Goal: Transaction & Acquisition: Download file/media

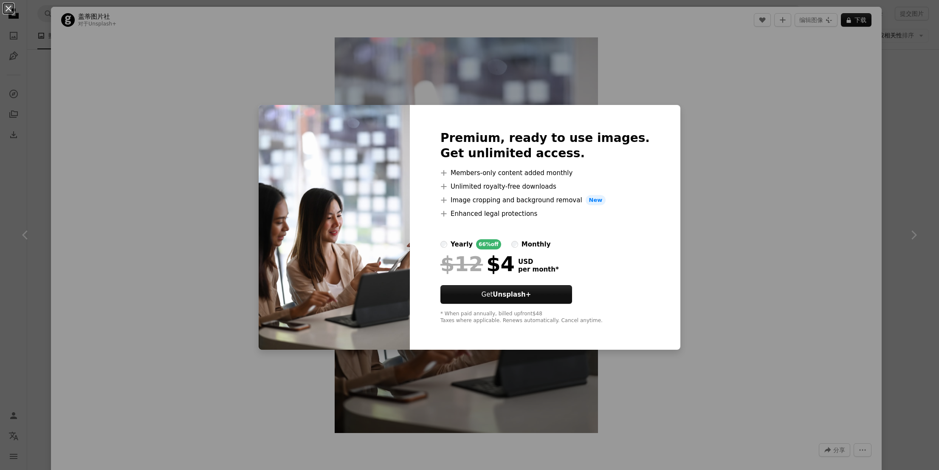
scroll to position [1517, 0]
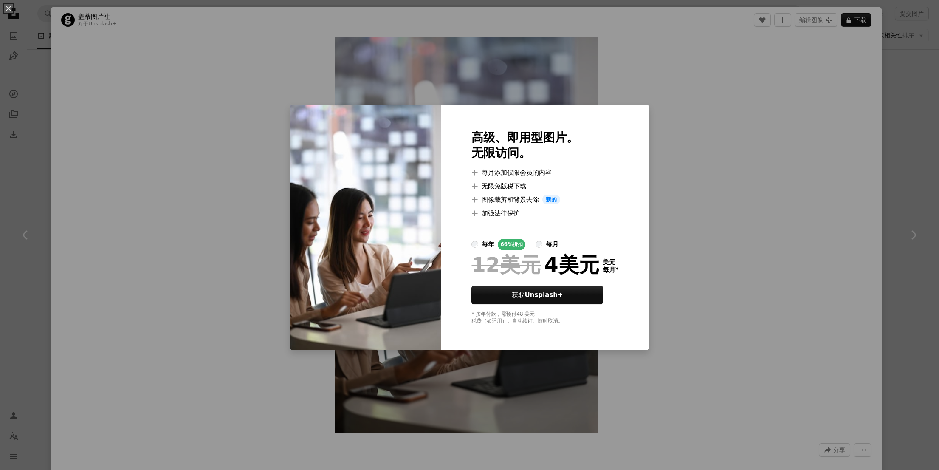
click at [761, 117] on div "An X shape 高级、即用型图片。 无限访问。 A plus sign 每月添加仅限会员的内容 A plus sign 无限免版税下载 A plus s…" at bounding box center [469, 235] width 939 height 470
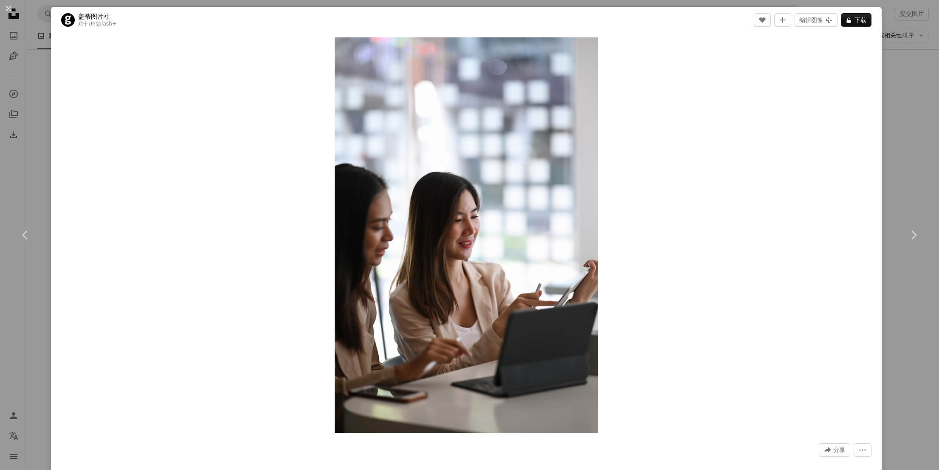
click at [912, 76] on div "An X shape Chevron left Chevron right 盖蒂图片社 对于 Unsplash+ A heart A plus sign 编辑…" at bounding box center [469, 235] width 939 height 470
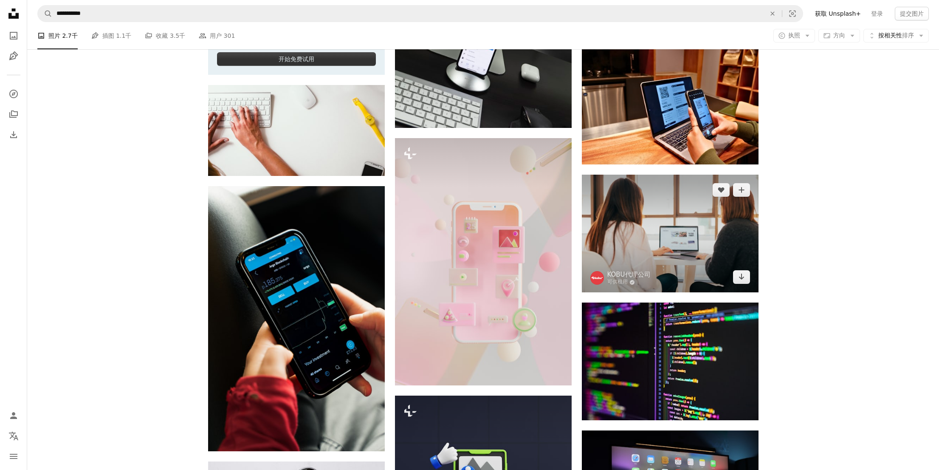
scroll to position [1536, 0]
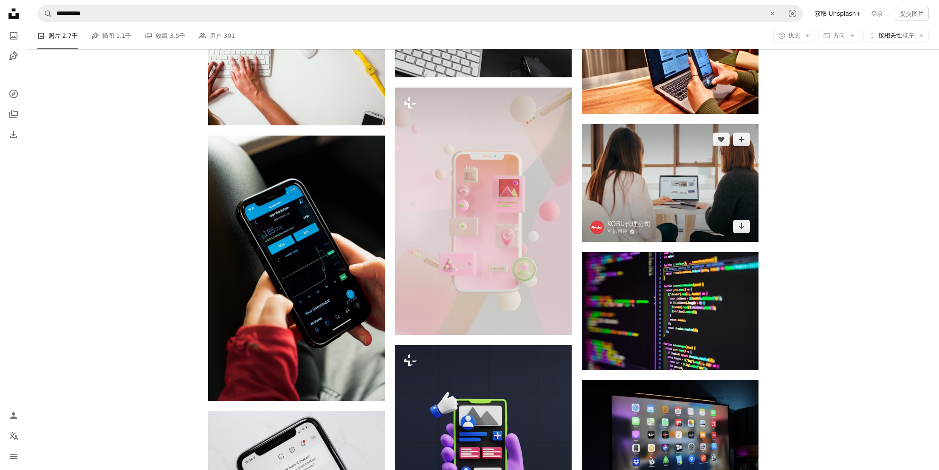
click at [725, 191] on img at bounding box center [670, 183] width 177 height 118
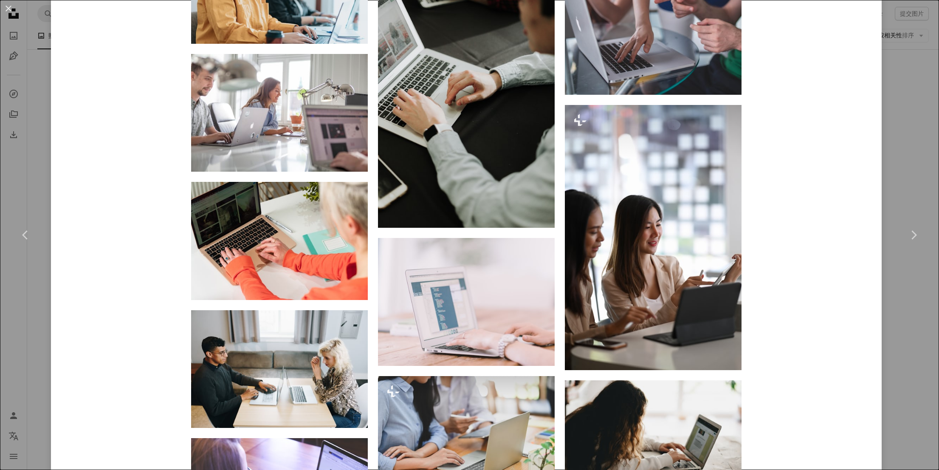
scroll to position [1339, 0]
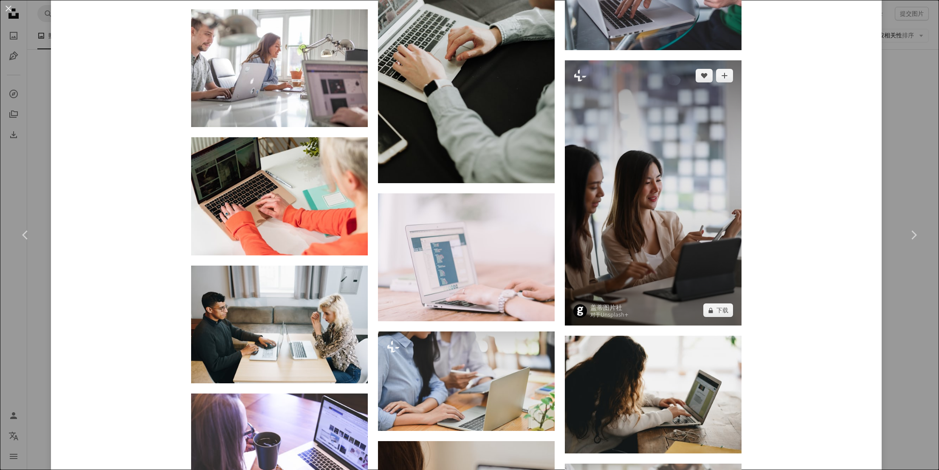
click at [652, 202] on img at bounding box center [653, 192] width 177 height 265
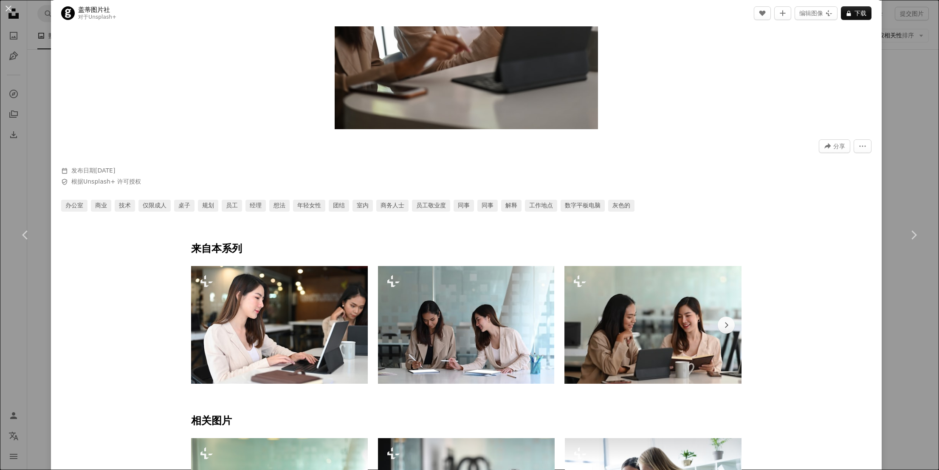
scroll to position [303, 0]
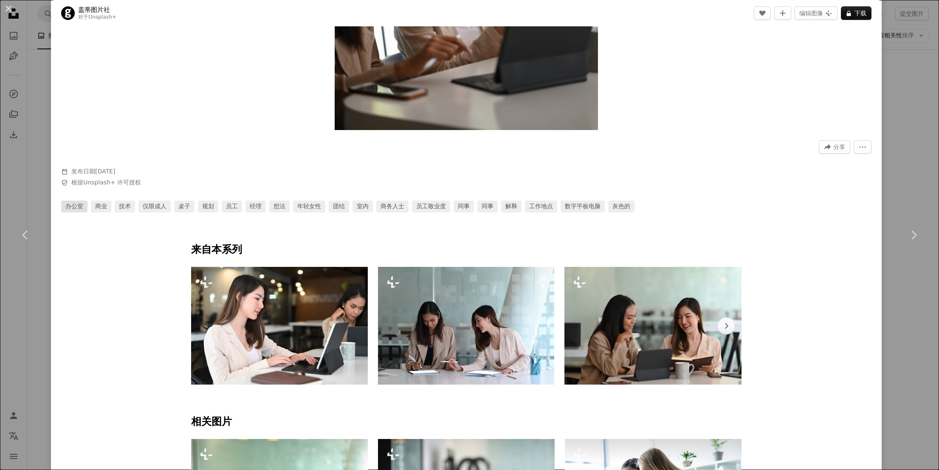
click at [71, 205] on font "办公室" at bounding box center [74, 206] width 18 height 7
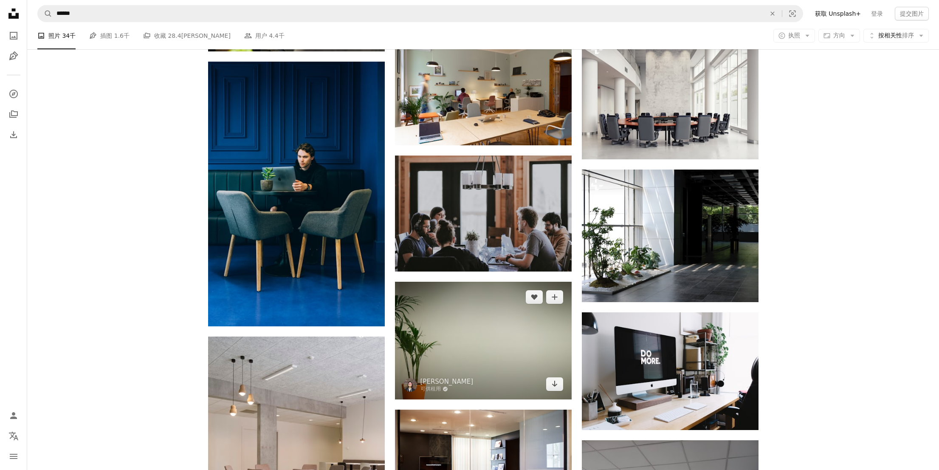
scroll to position [3905, 0]
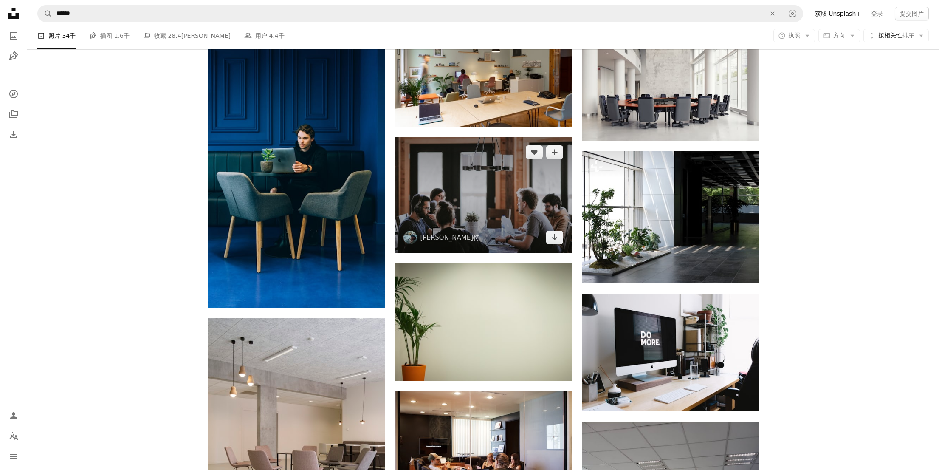
click at [525, 195] on img at bounding box center [483, 195] width 177 height 116
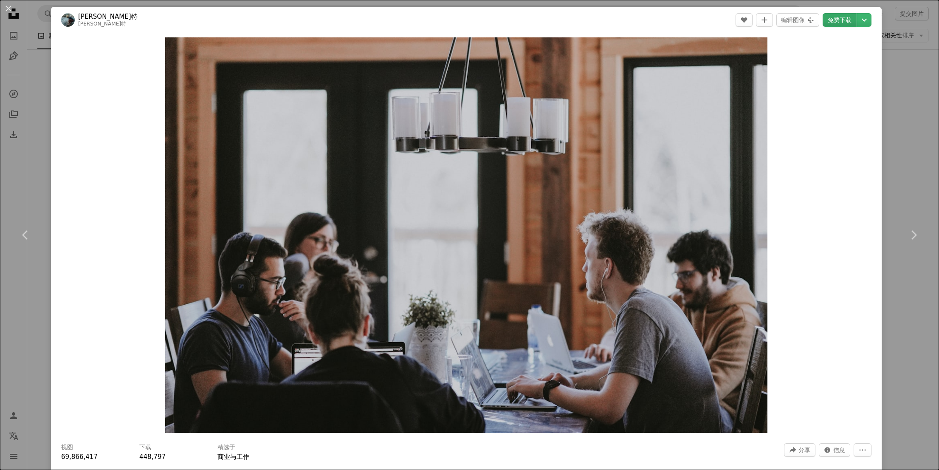
click at [846, 21] on font "免费下载" at bounding box center [840, 20] width 24 height 7
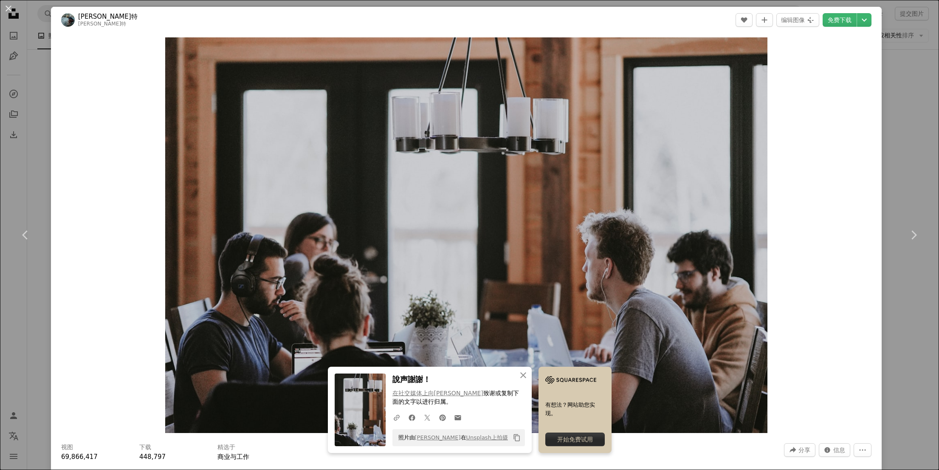
click at [909, 89] on div "An X shape Chevron left Chevron right [PERSON_NAME]·斯普拉特 [PERSON_NAME]斯普拉特 A he…" at bounding box center [469, 235] width 939 height 470
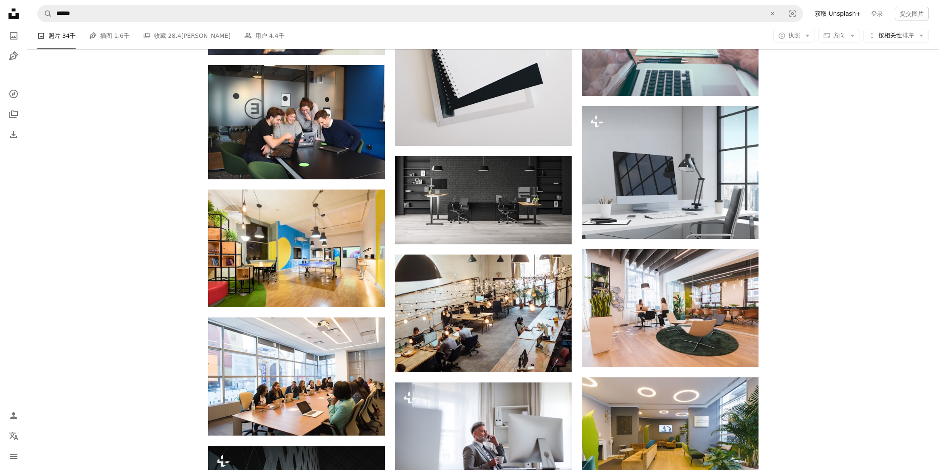
scroll to position [5343, 0]
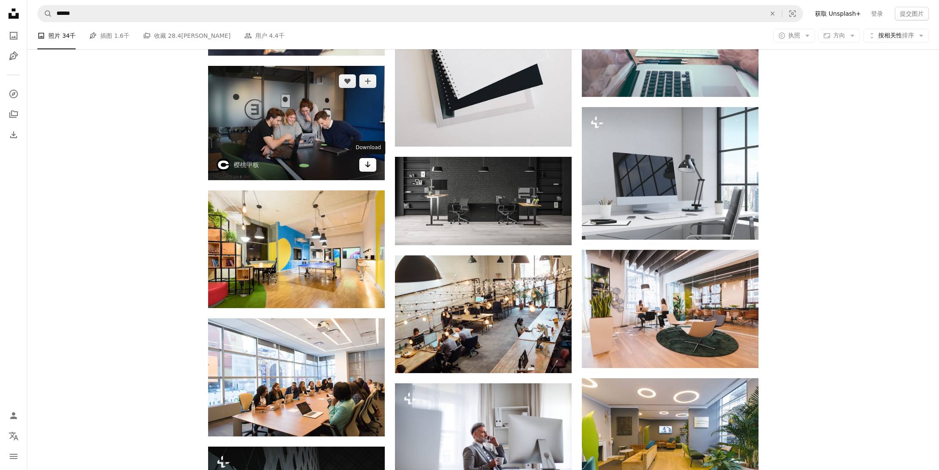
click at [370, 167] on icon "Arrow pointing down" at bounding box center [367, 164] width 7 height 10
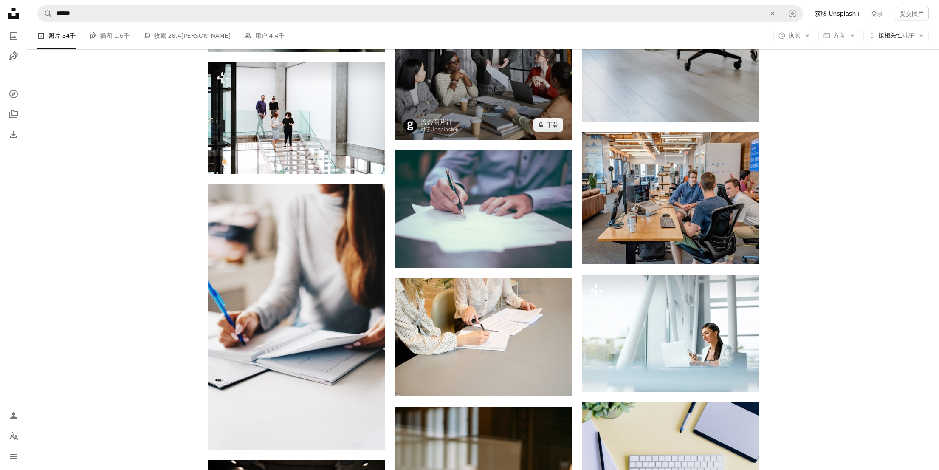
scroll to position [6957, 0]
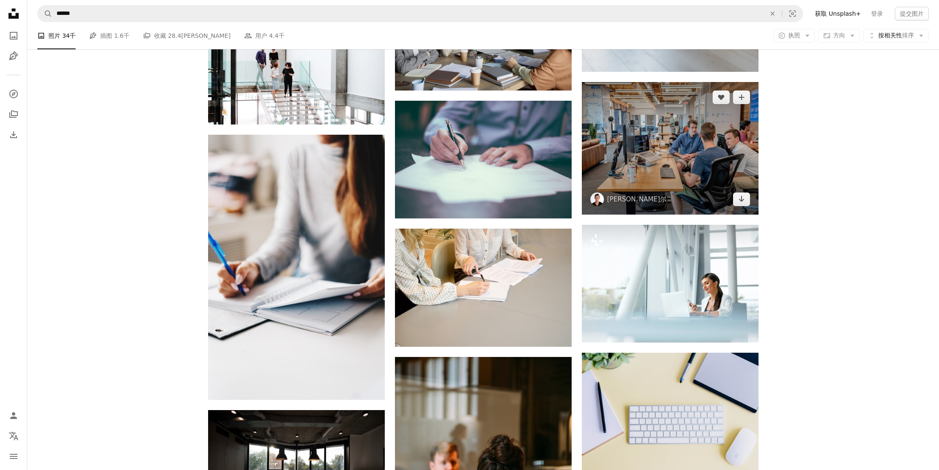
click at [644, 172] on img at bounding box center [670, 148] width 177 height 133
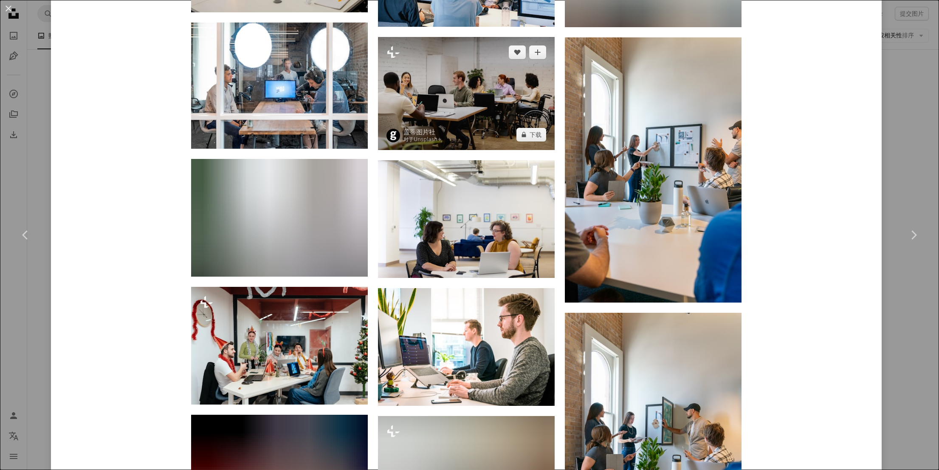
scroll to position [1069, 0]
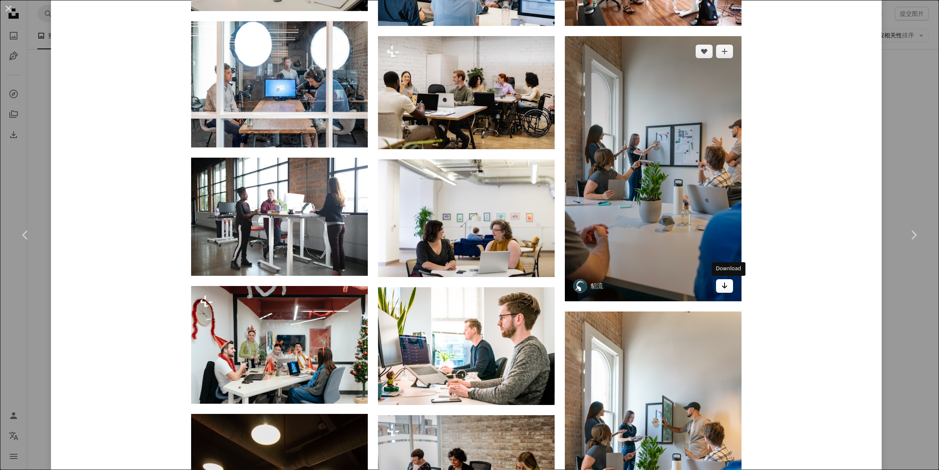
click at [725, 288] on icon "Arrow pointing down" at bounding box center [724, 285] width 7 height 10
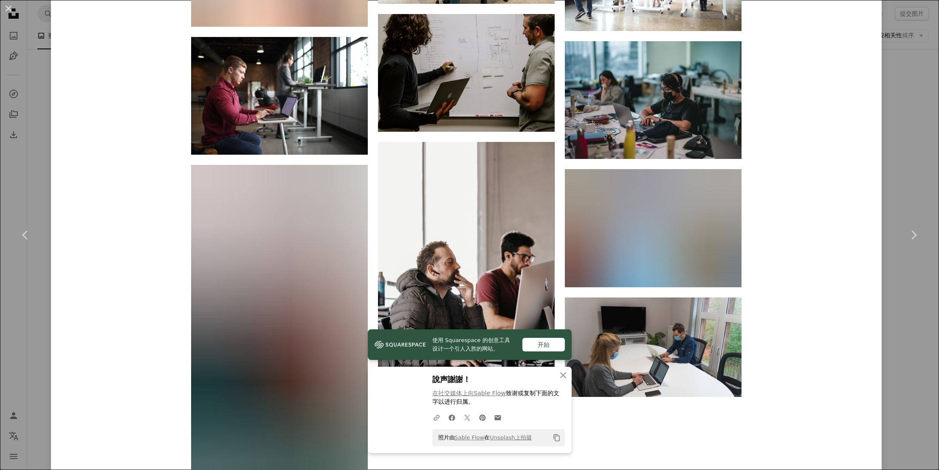
scroll to position [6649, 0]
